Goal: Find specific page/section: Find specific page/section

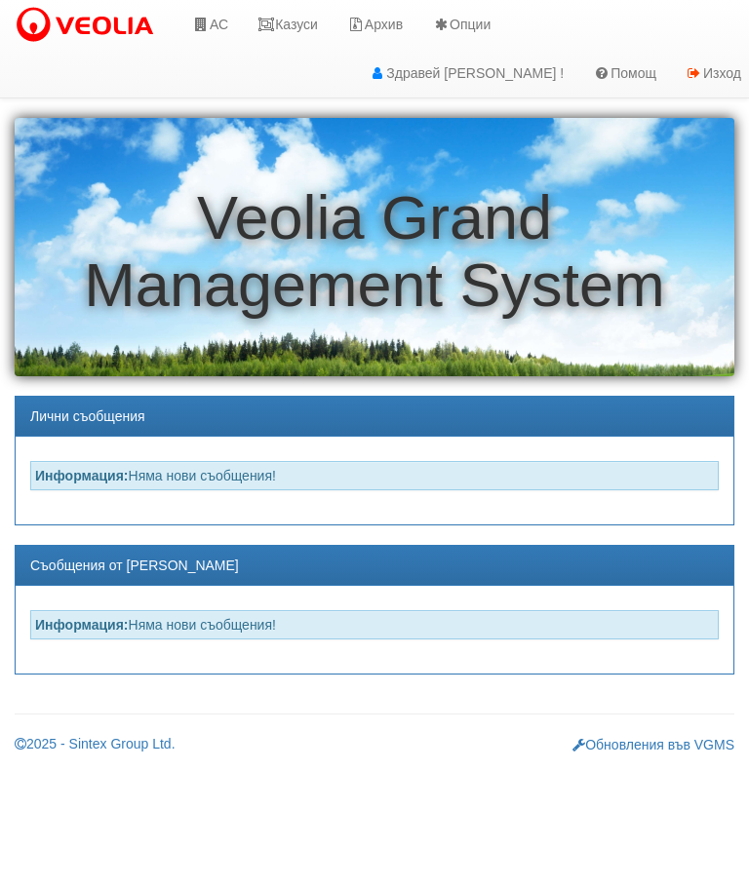
click at [291, 20] on link "Казуси" at bounding box center [288, 24] width 90 height 49
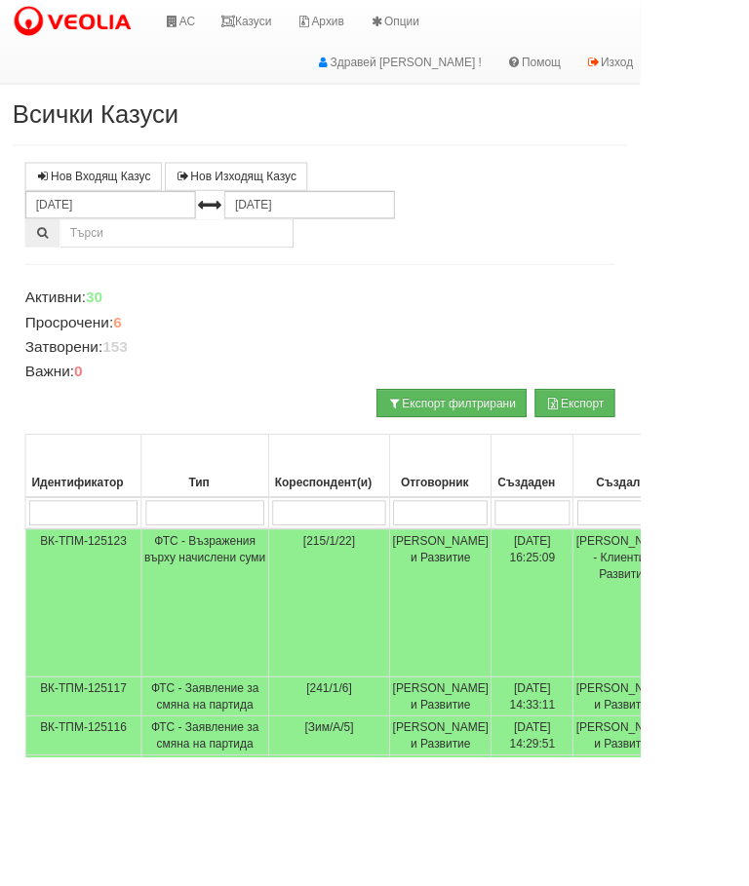
click at [337, 602] on input "search" at bounding box center [385, 600] width 133 height 29
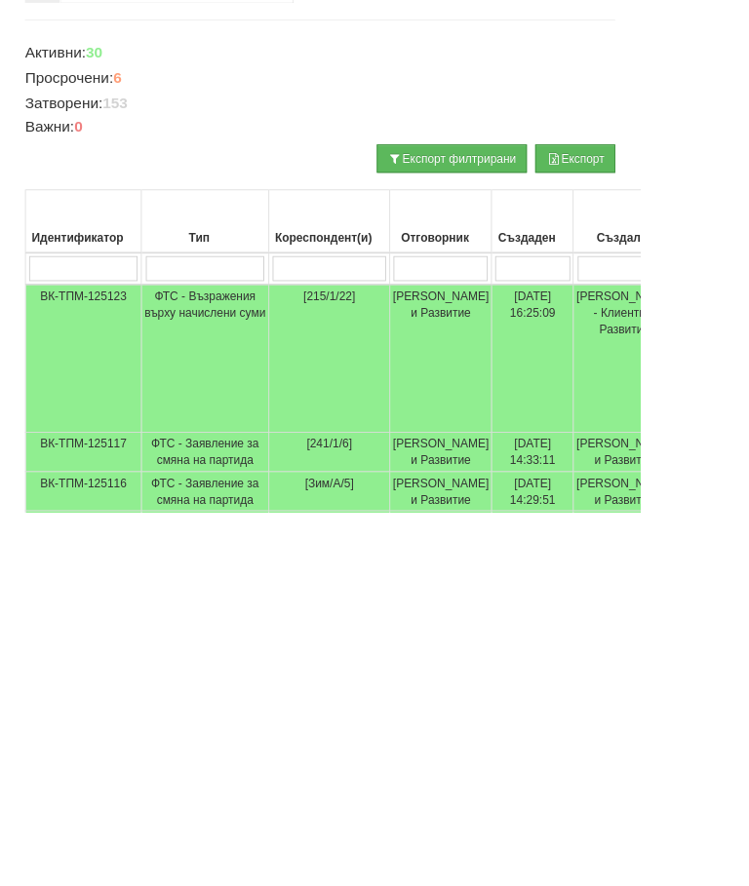
type input "1"
type input "151"
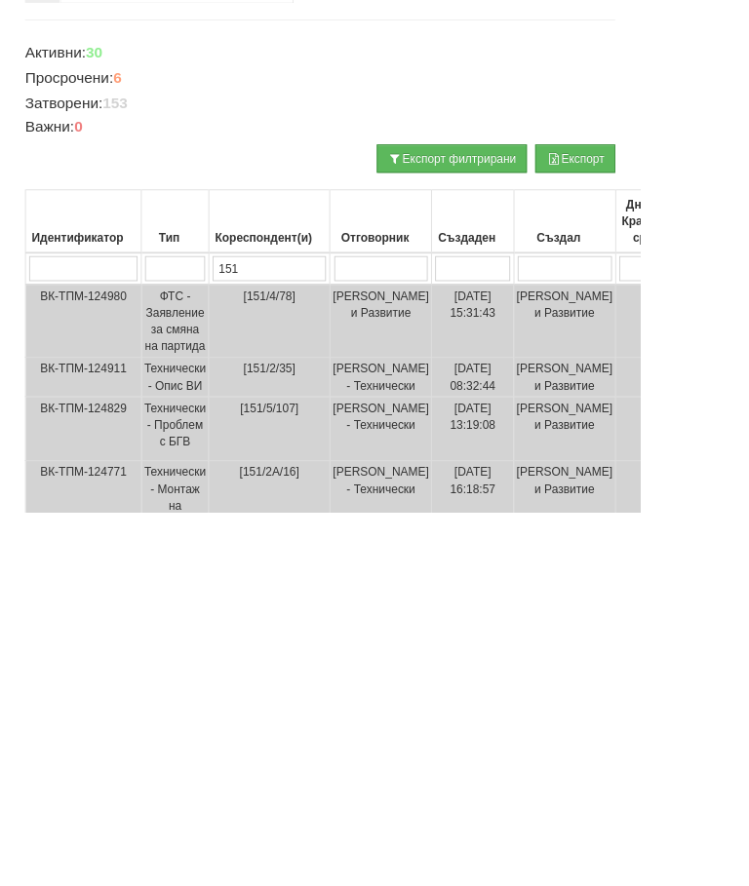
type input "151/"
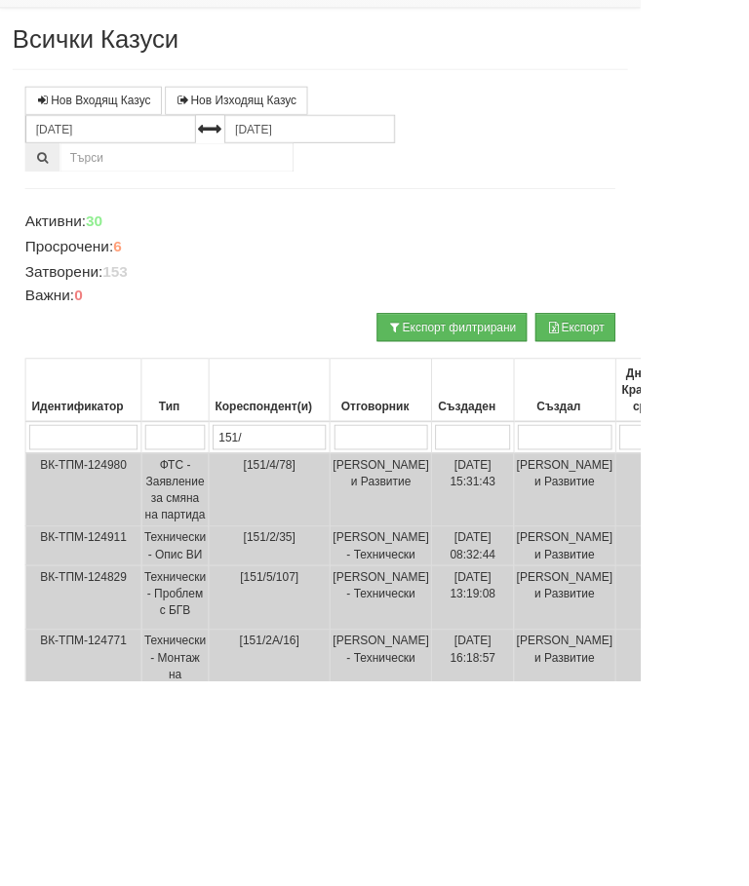
type input "151/"
type input "151/2"
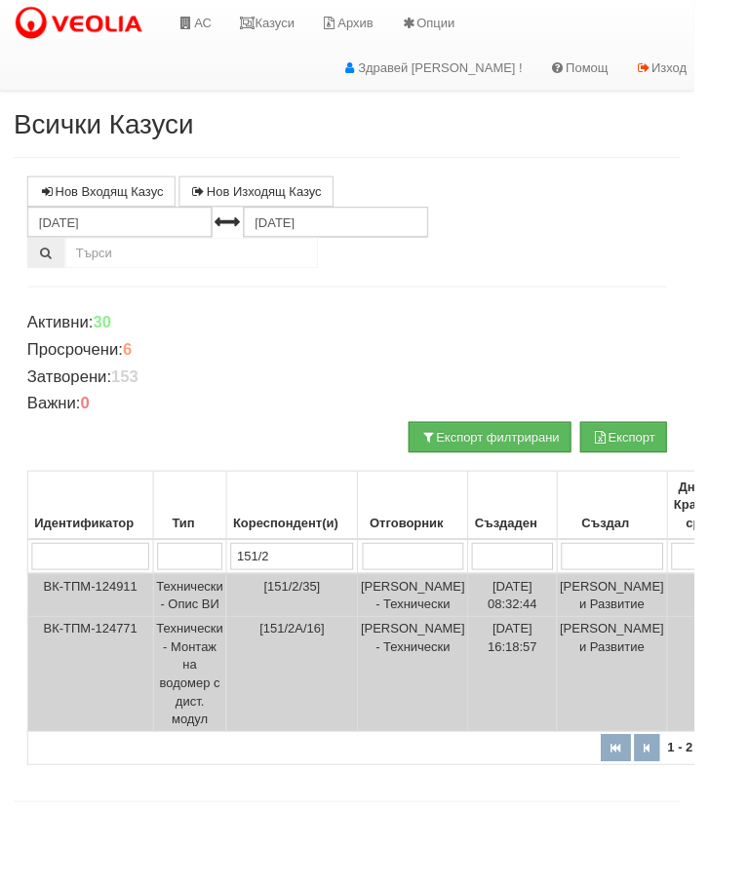
click at [312, 591] on input "151/2" at bounding box center [315, 600] width 133 height 29
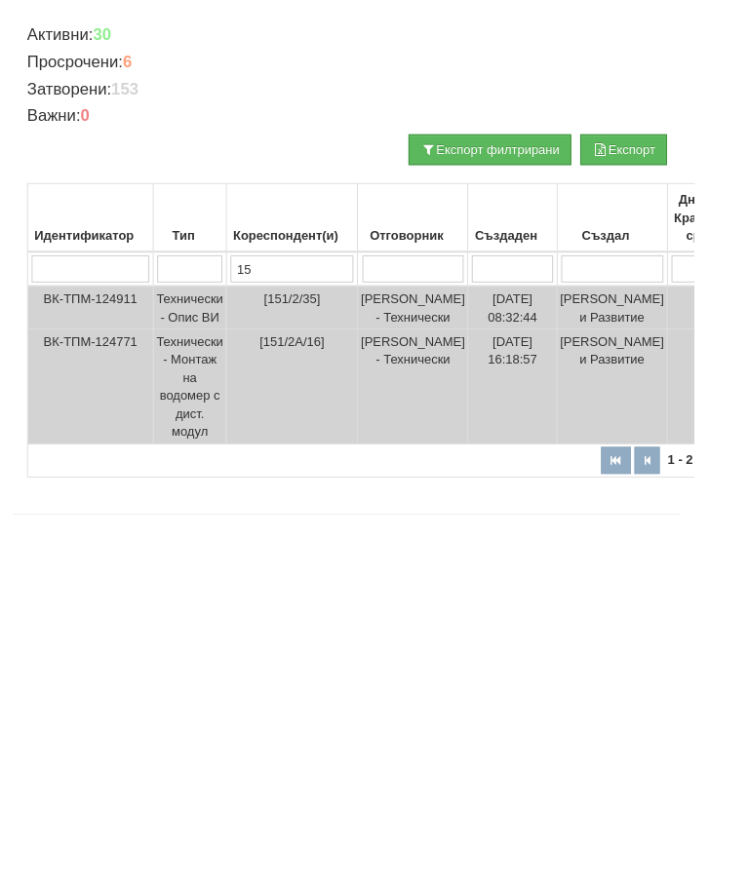
type input "1"
